Goal: Task Accomplishment & Management: Manage account settings

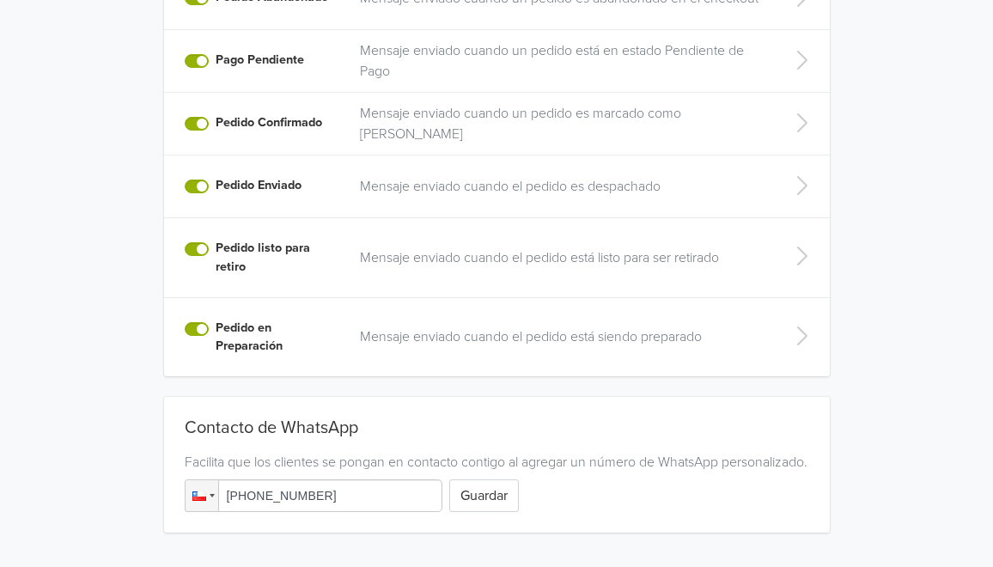
scroll to position [551, 0]
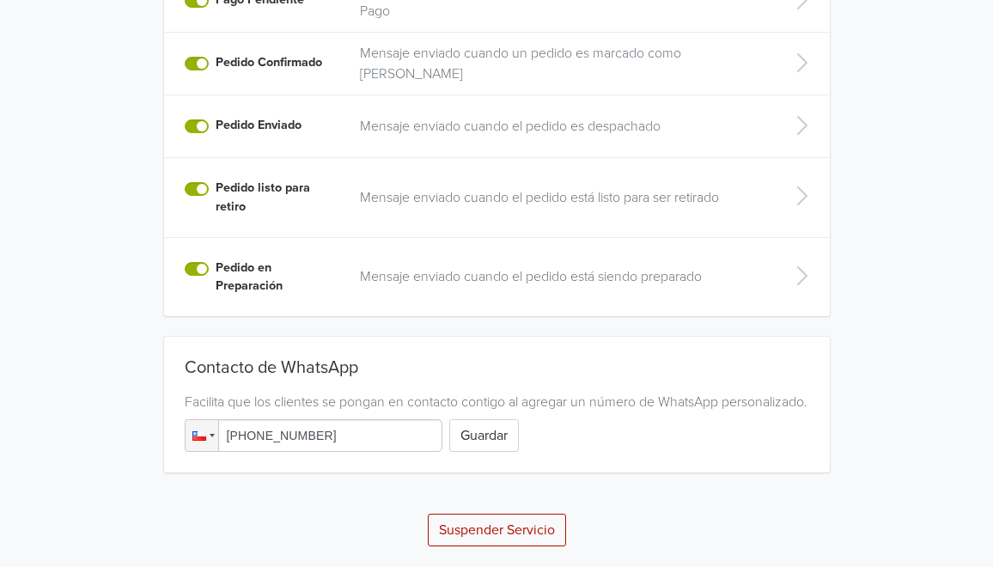
click at [382, 440] on input "[PHONE_NUMBER]" at bounding box center [314, 435] width 258 height 33
type input "[PHONE_NUMBER]"
click at [520, 446] on div "Phone [PHONE_NUMBER] Guardar" at bounding box center [497, 435] width 625 height 33
click at [489, 444] on button "Guardar" at bounding box center [484, 435] width 70 height 33
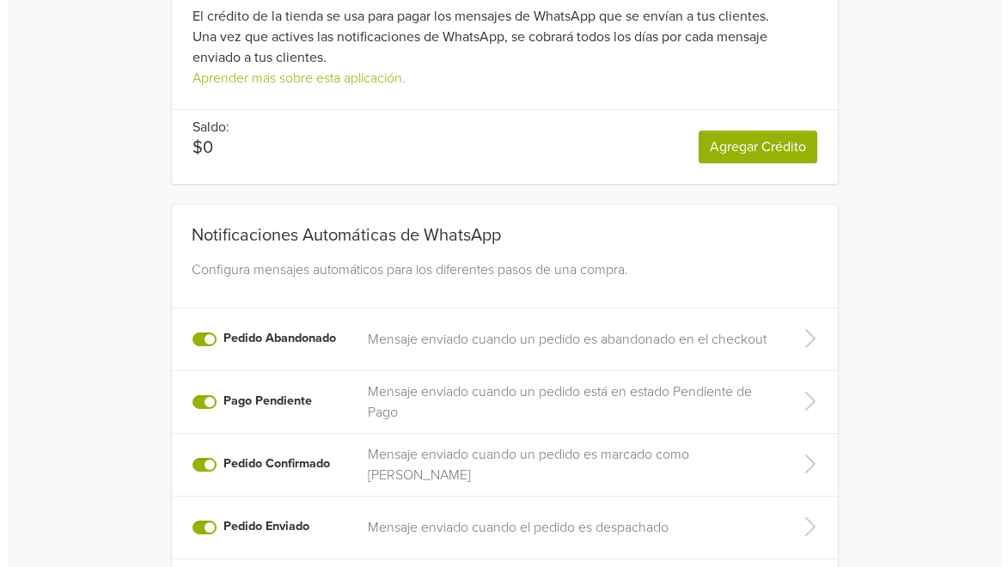
scroll to position [0, 0]
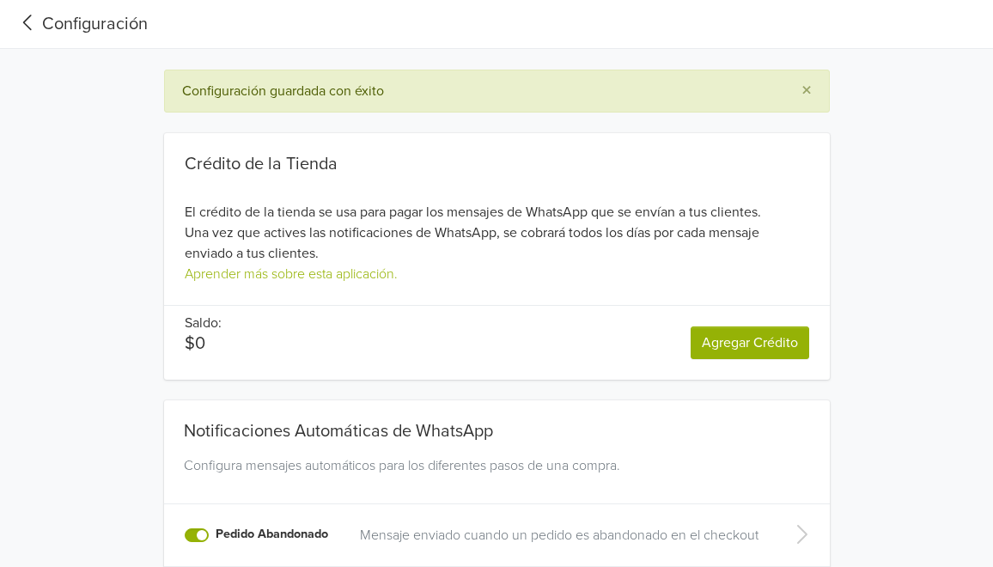
click at [27, 21] on icon at bounding box center [28, 22] width 28 height 23
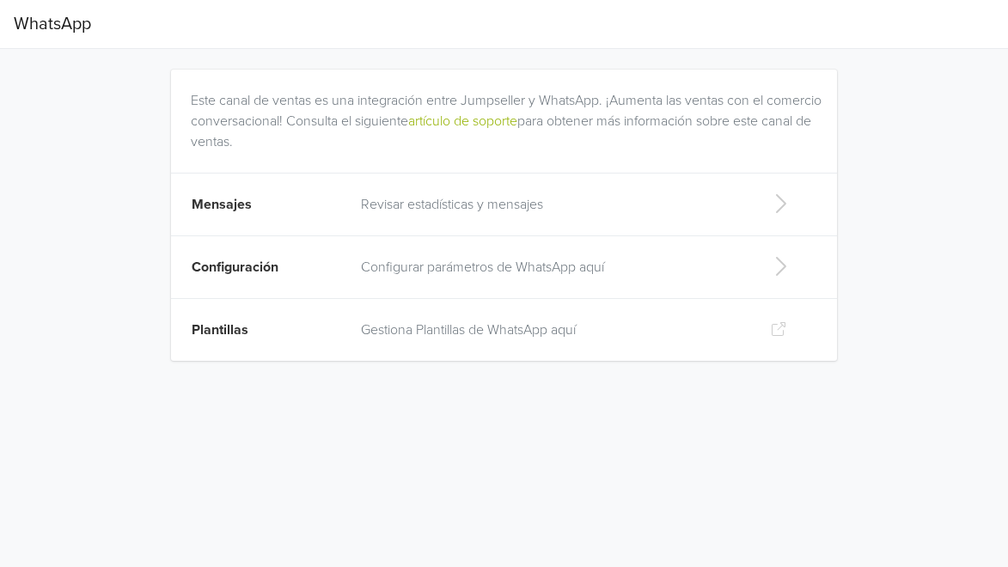
click at [335, 311] on td "Plantillas" at bounding box center [261, 330] width 180 height 63
